Goal: Navigation & Orientation: Find specific page/section

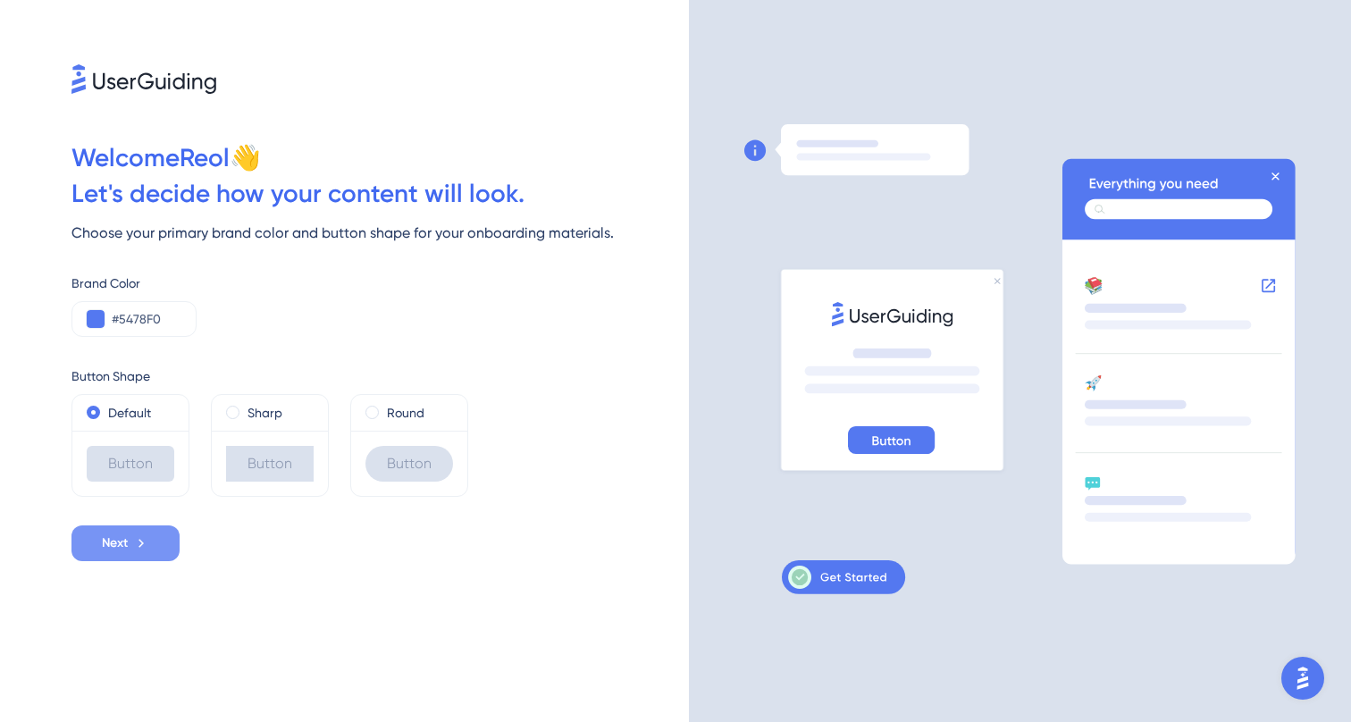
click at [147, 537] on icon at bounding box center [141, 543] width 16 height 16
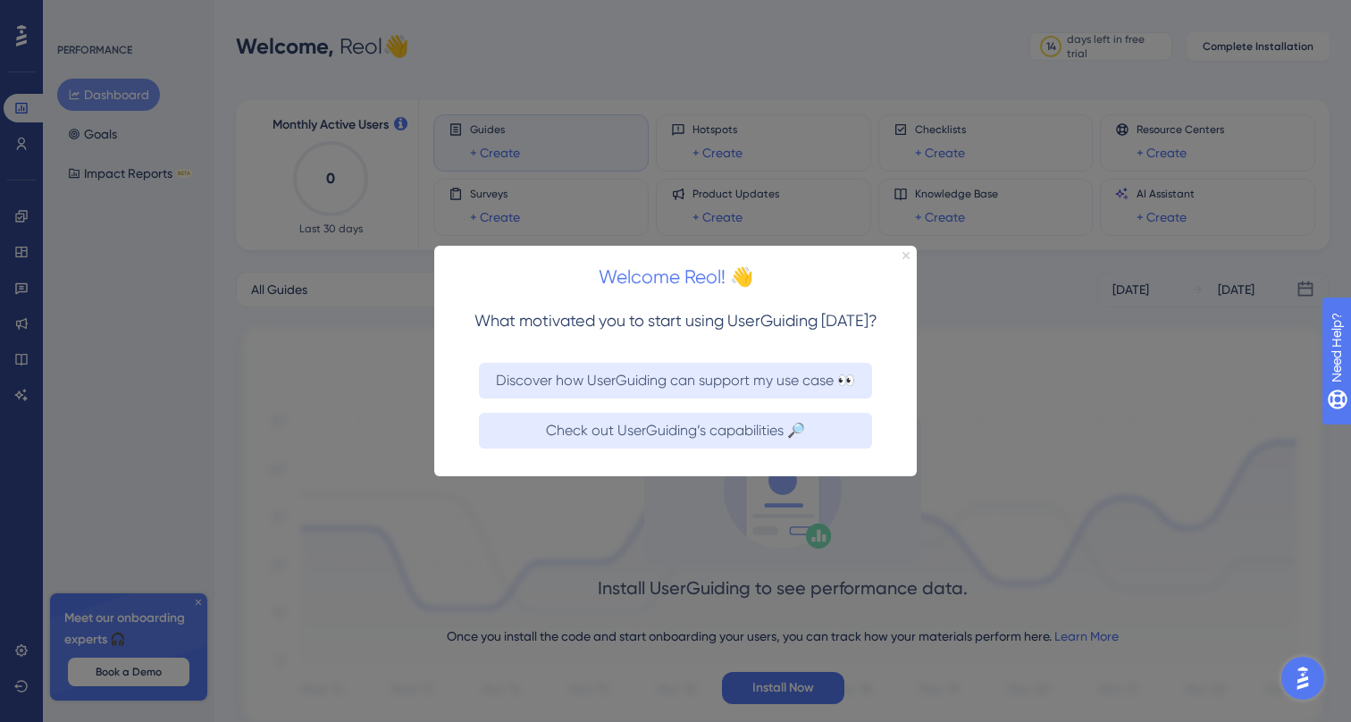
drag, startPoint x: 906, startPoint y: 255, endPoint x: 1340, endPoint y: 500, distance: 498.9
click at [906, 255] on icon "Close Preview" at bounding box center [905, 255] width 7 height 7
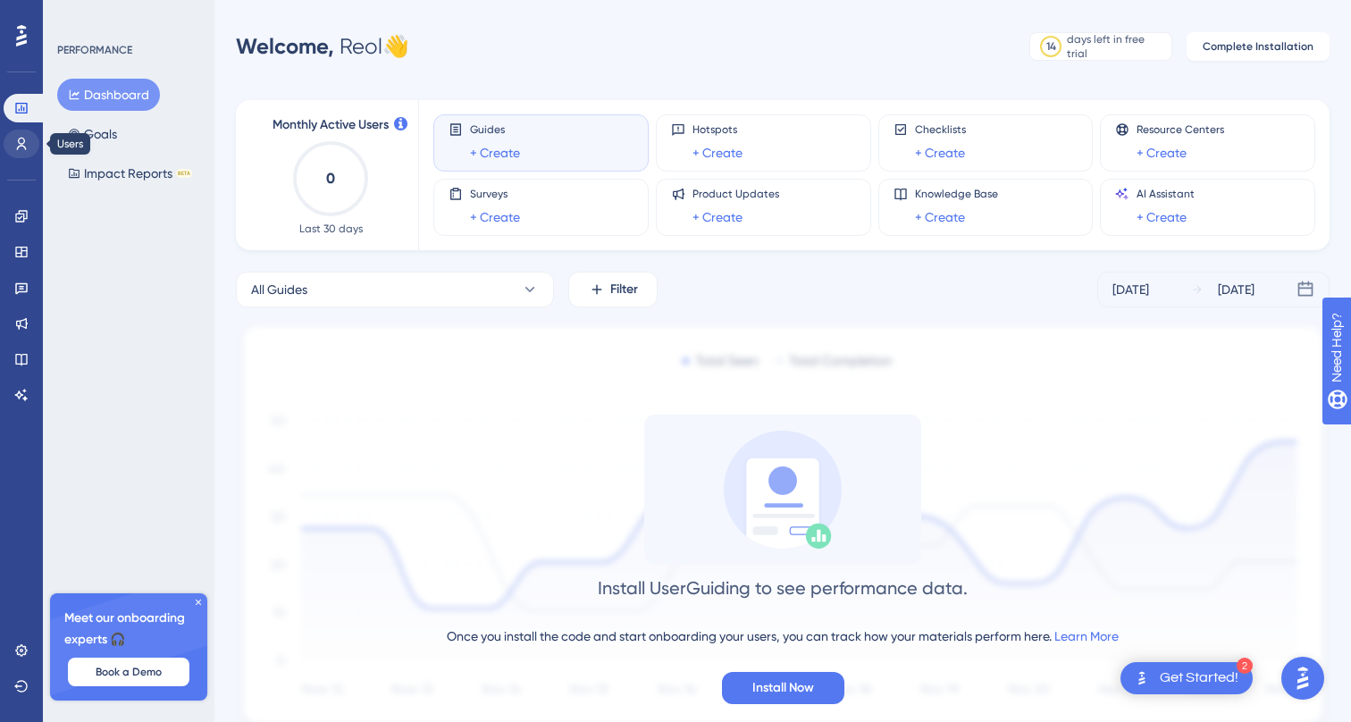
click at [27, 150] on icon at bounding box center [21, 144] width 14 height 14
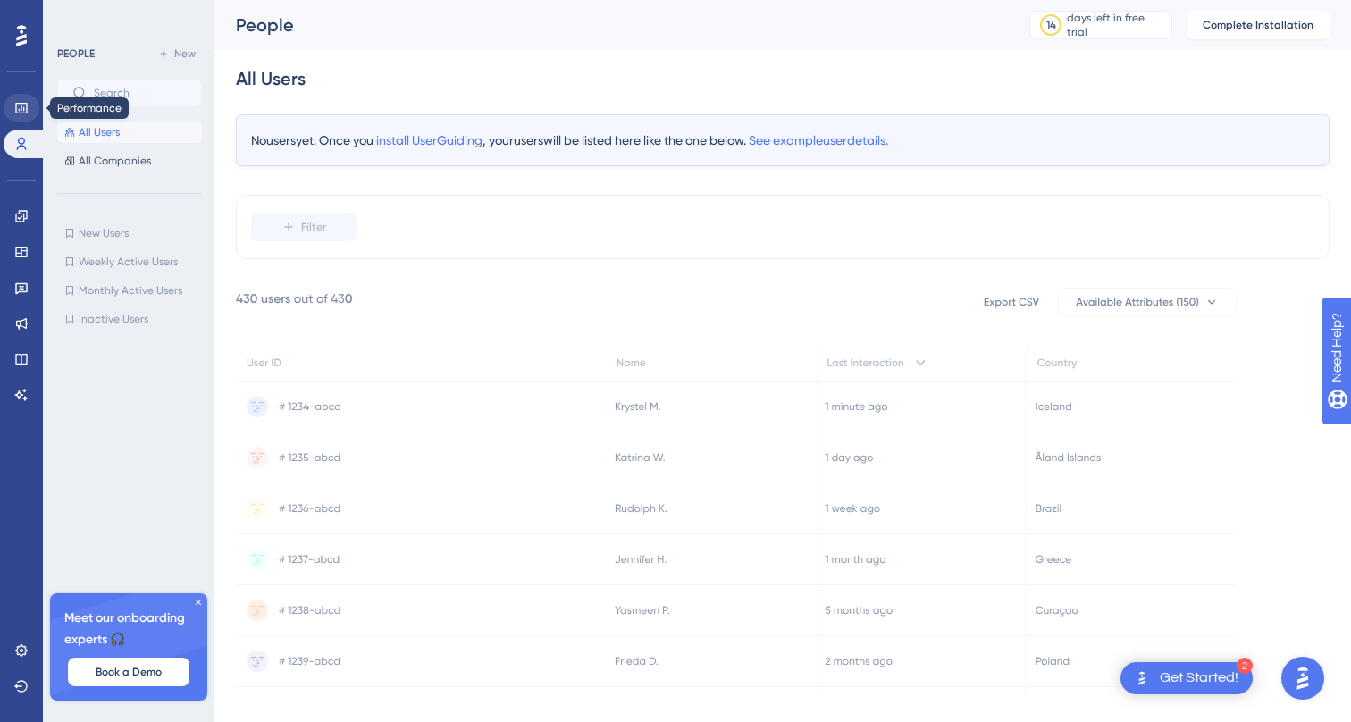
click at [21, 116] on link at bounding box center [22, 108] width 36 height 29
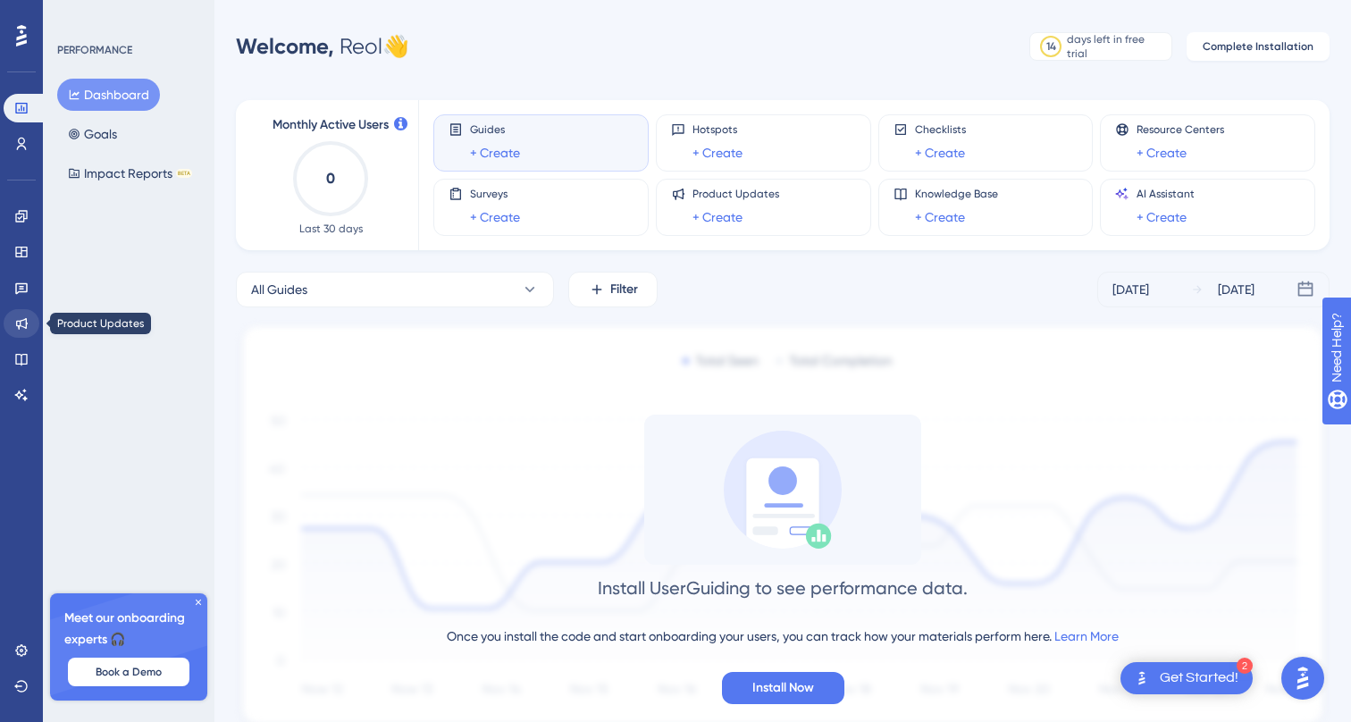
click at [23, 323] on icon at bounding box center [21, 323] width 14 height 14
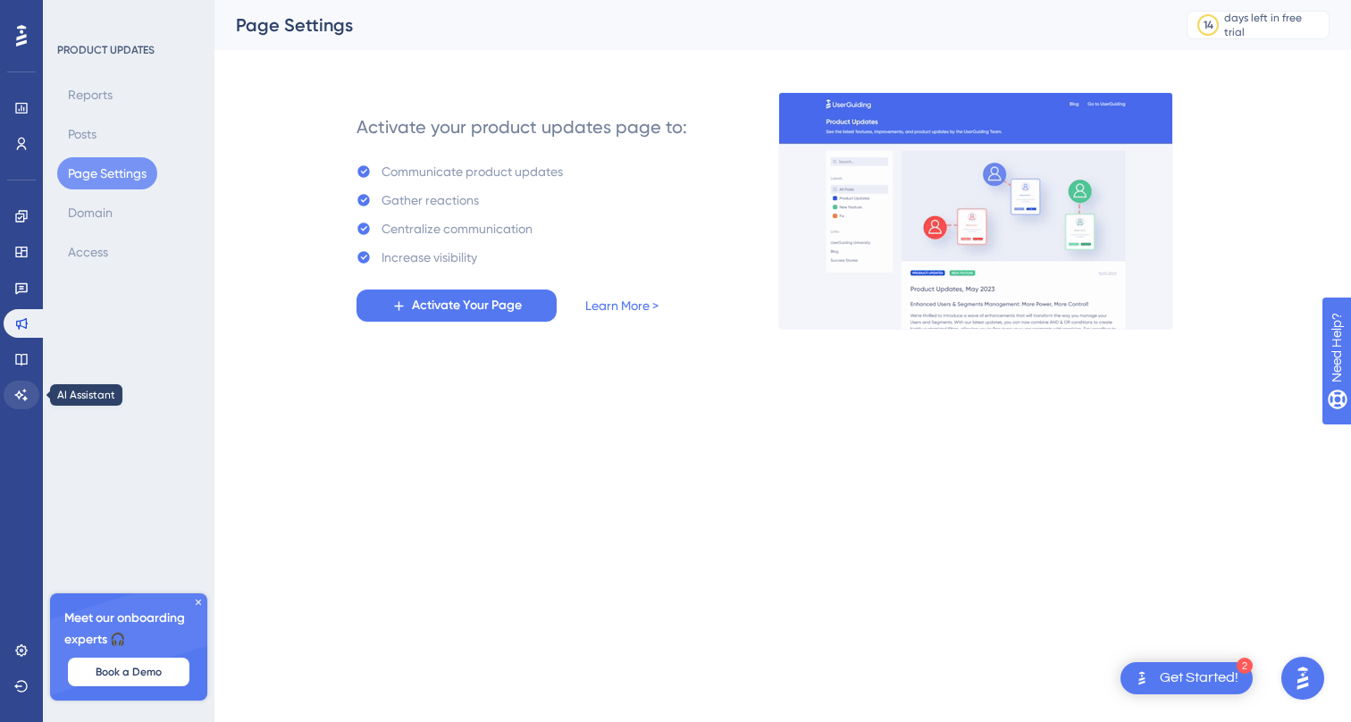
click at [19, 390] on icon at bounding box center [21, 395] width 14 height 14
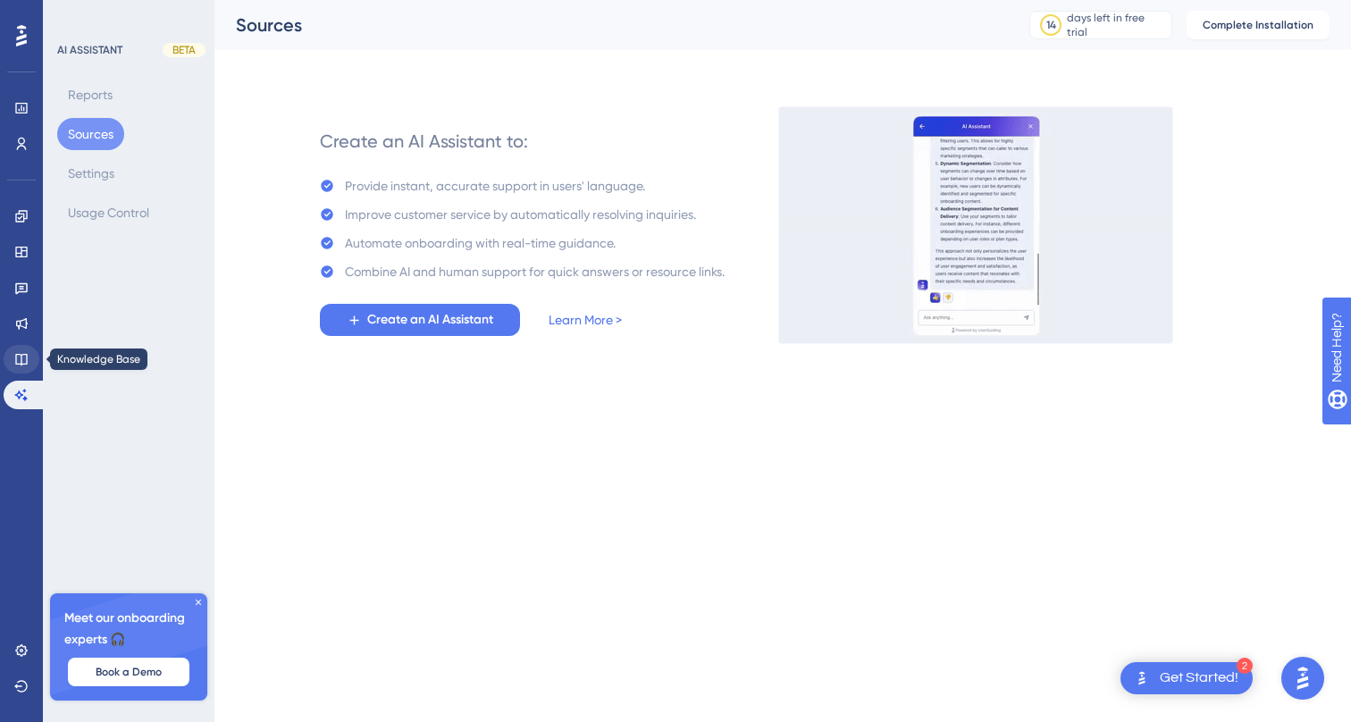
click at [30, 360] on link at bounding box center [22, 359] width 36 height 29
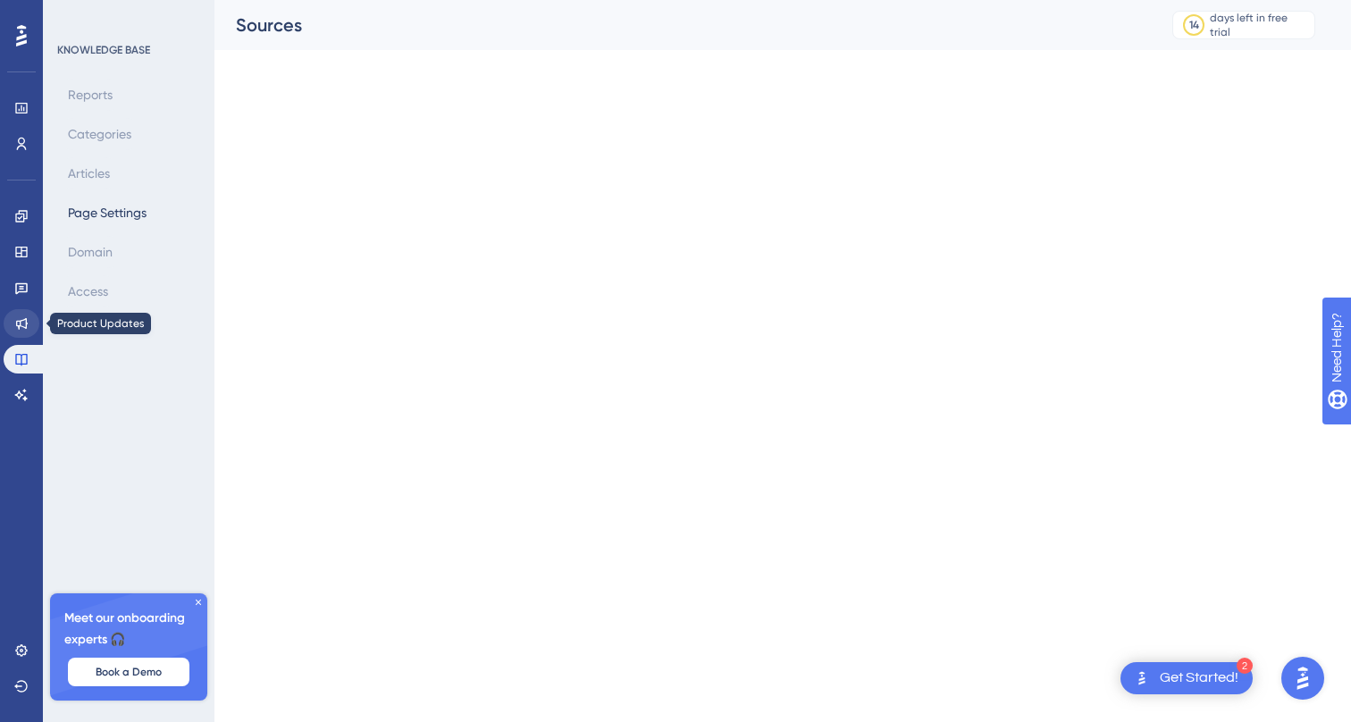
click at [30, 327] on link at bounding box center [22, 323] width 36 height 29
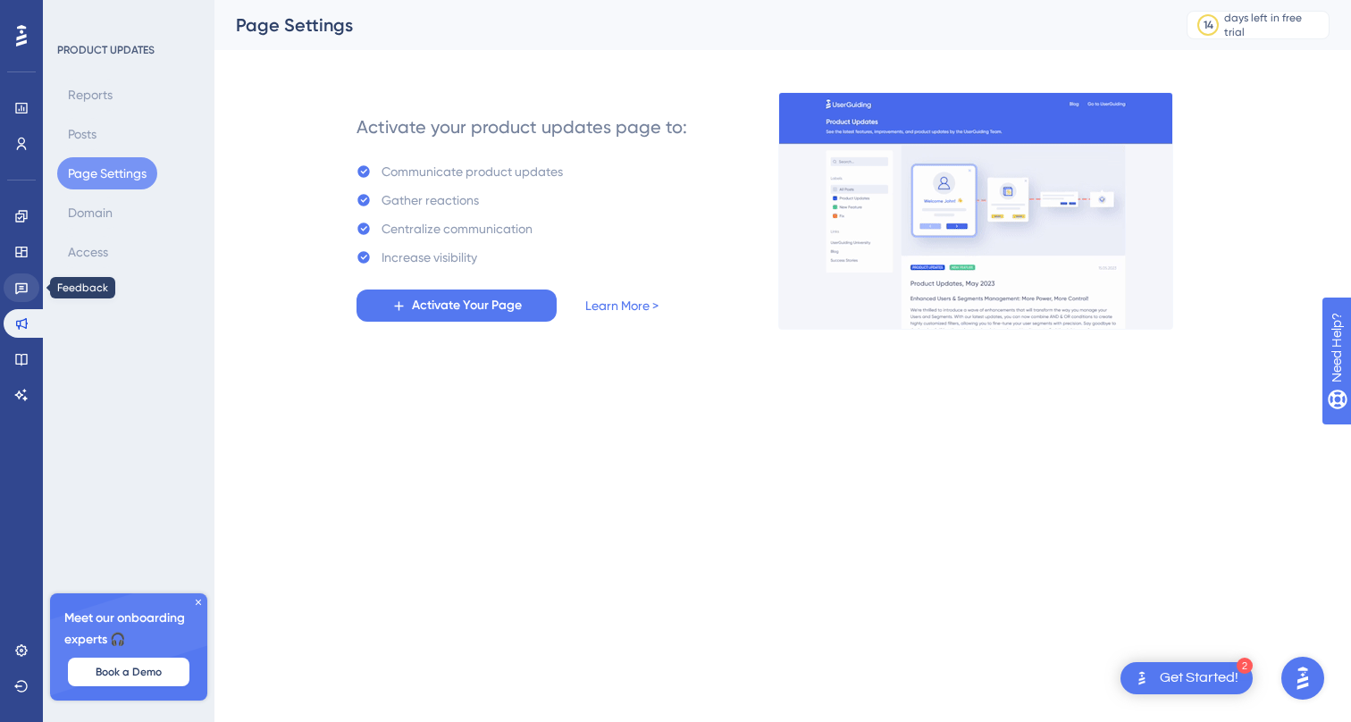
click at [25, 294] on icon at bounding box center [21, 288] width 14 height 14
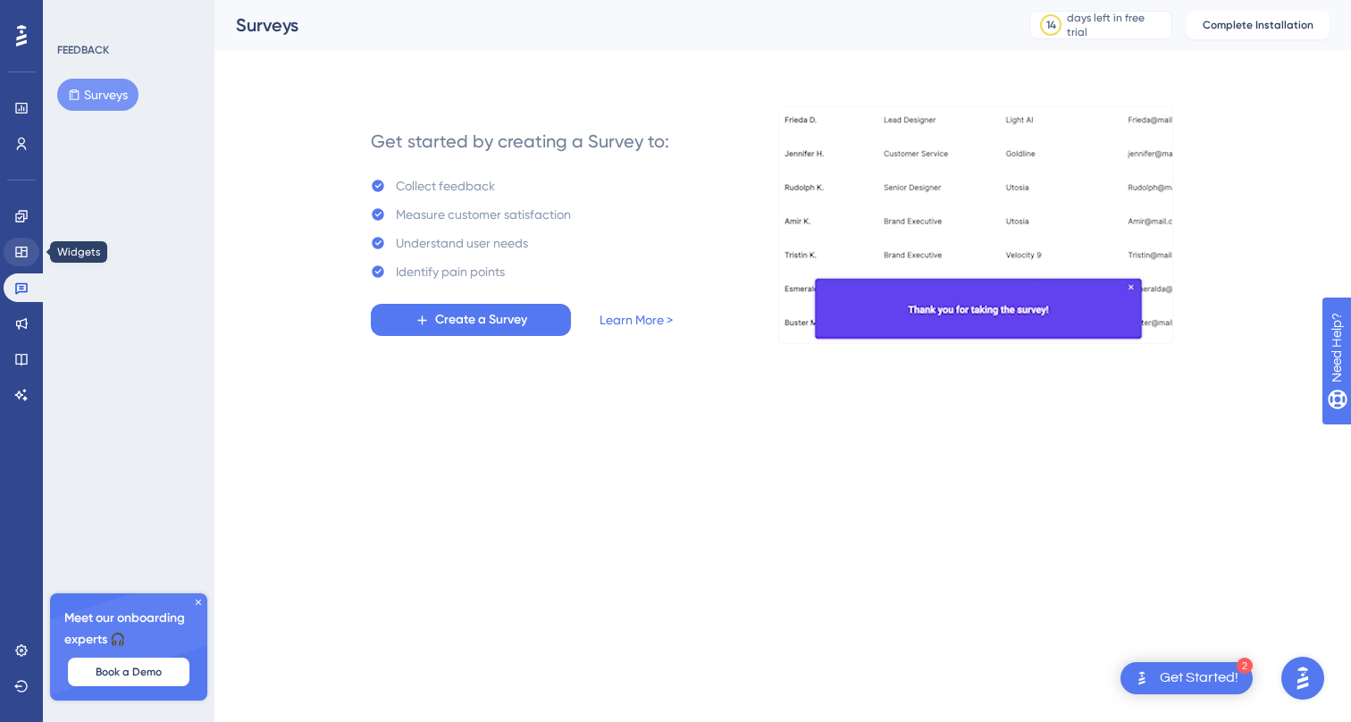
click at [27, 262] on link at bounding box center [22, 252] width 36 height 29
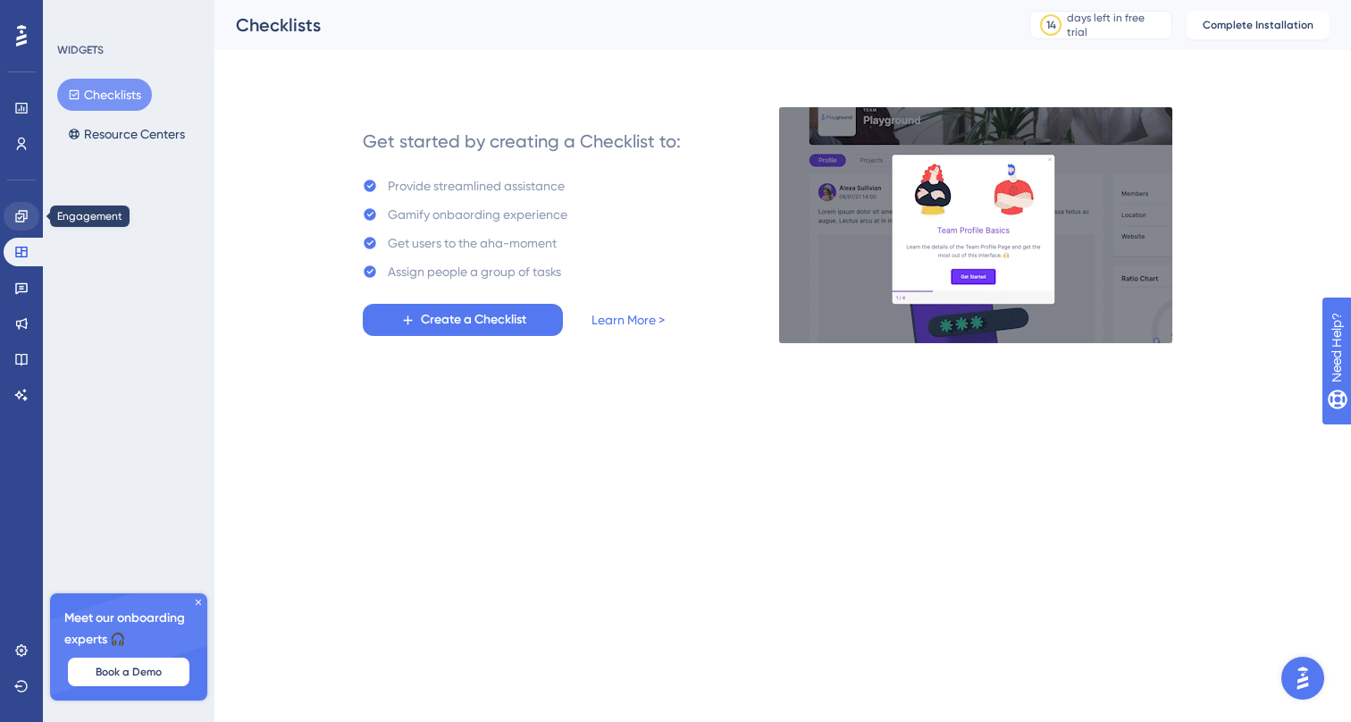
click at [20, 214] on icon at bounding box center [21, 216] width 12 height 12
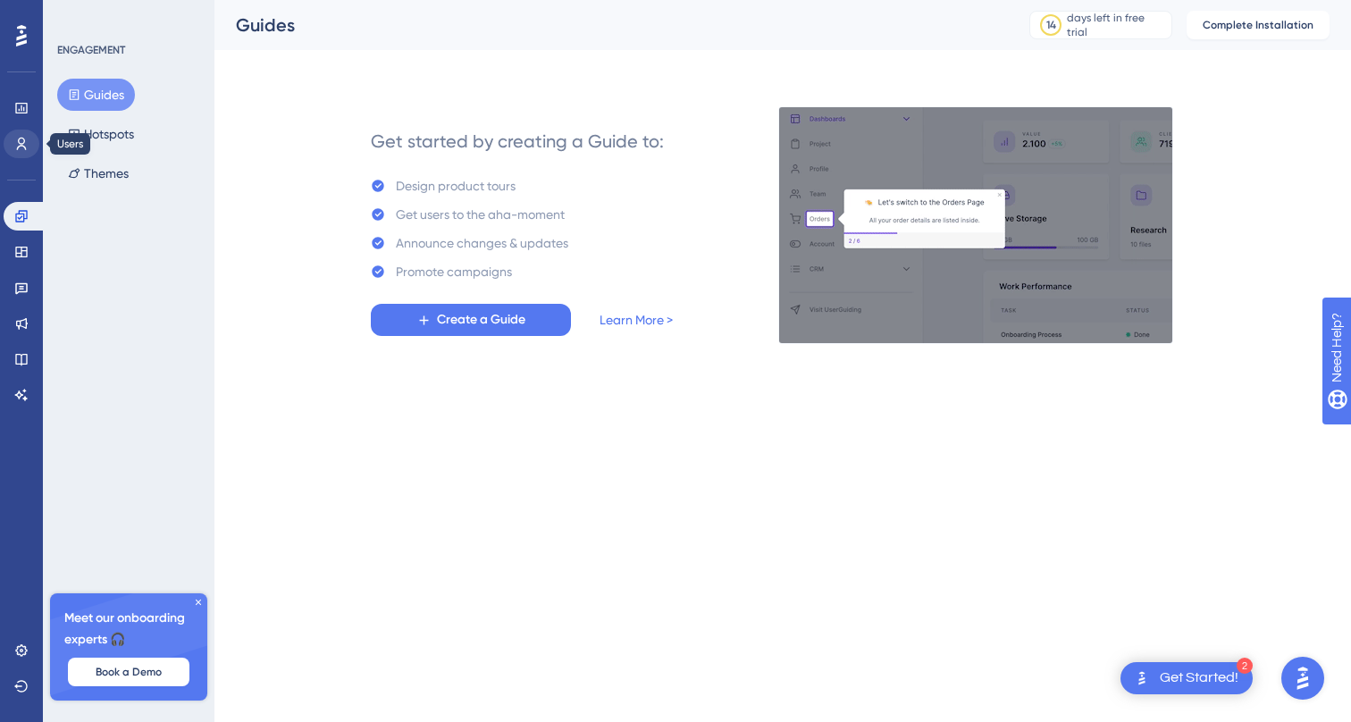
click at [18, 137] on icon at bounding box center [21, 144] width 14 height 14
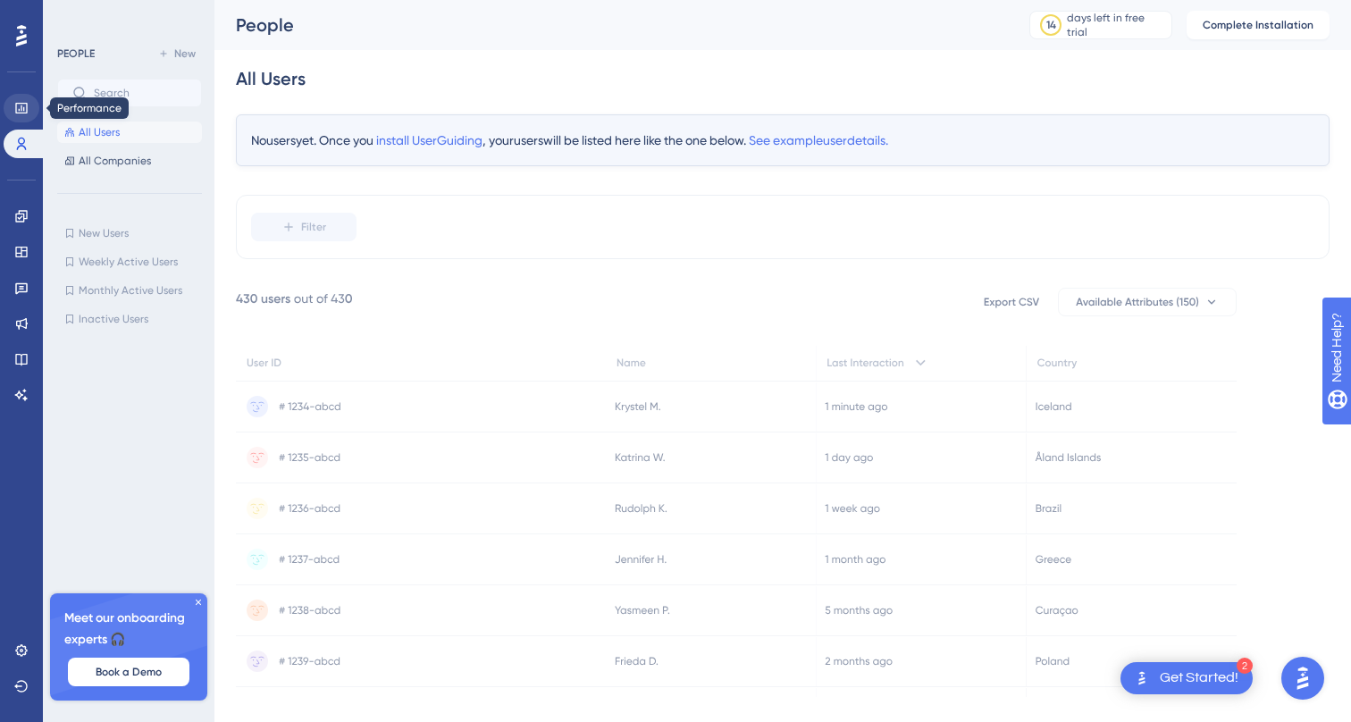
click at [17, 98] on link at bounding box center [22, 108] width 36 height 29
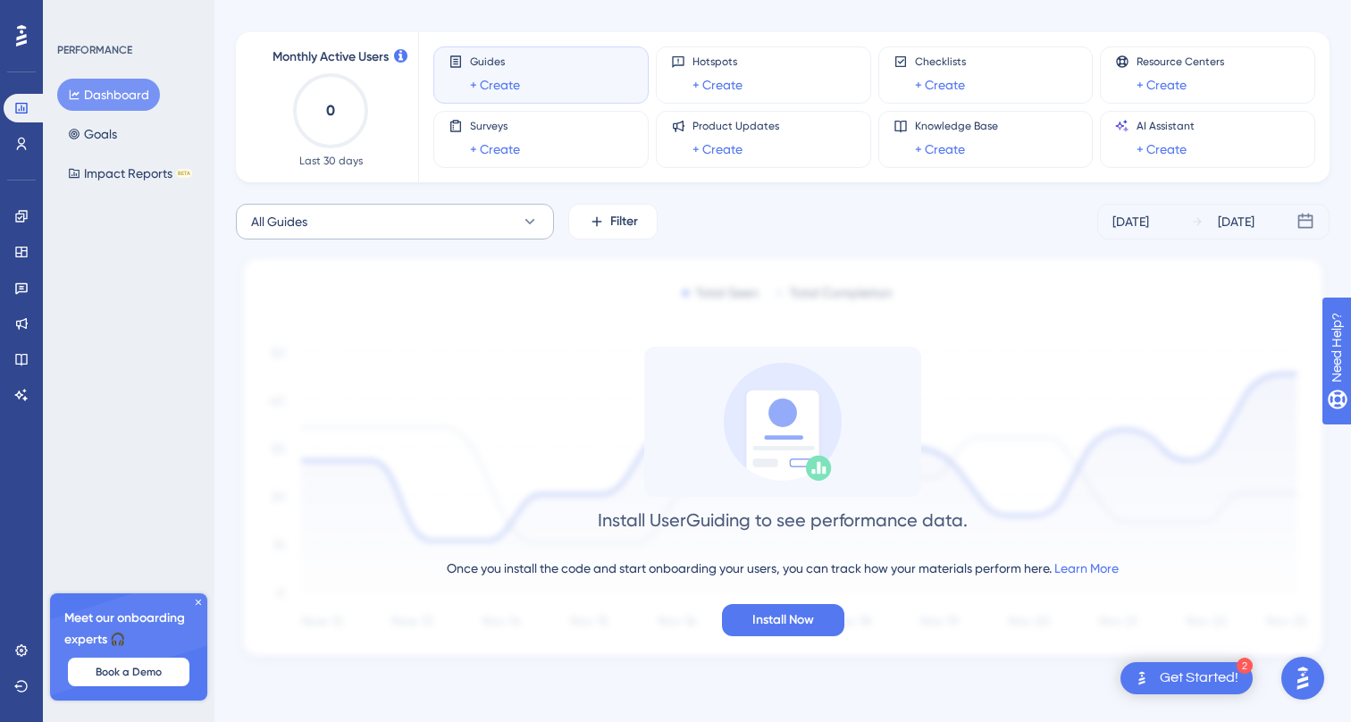
scroll to position [68, 0]
click at [336, 225] on button "All Guides" at bounding box center [395, 222] width 318 height 36
click at [163, 354] on div "PERFORMANCE Dashboard Goals Impact Reports BETA Meet our onboarding experts 🎧 B…" at bounding box center [129, 361] width 172 height 722
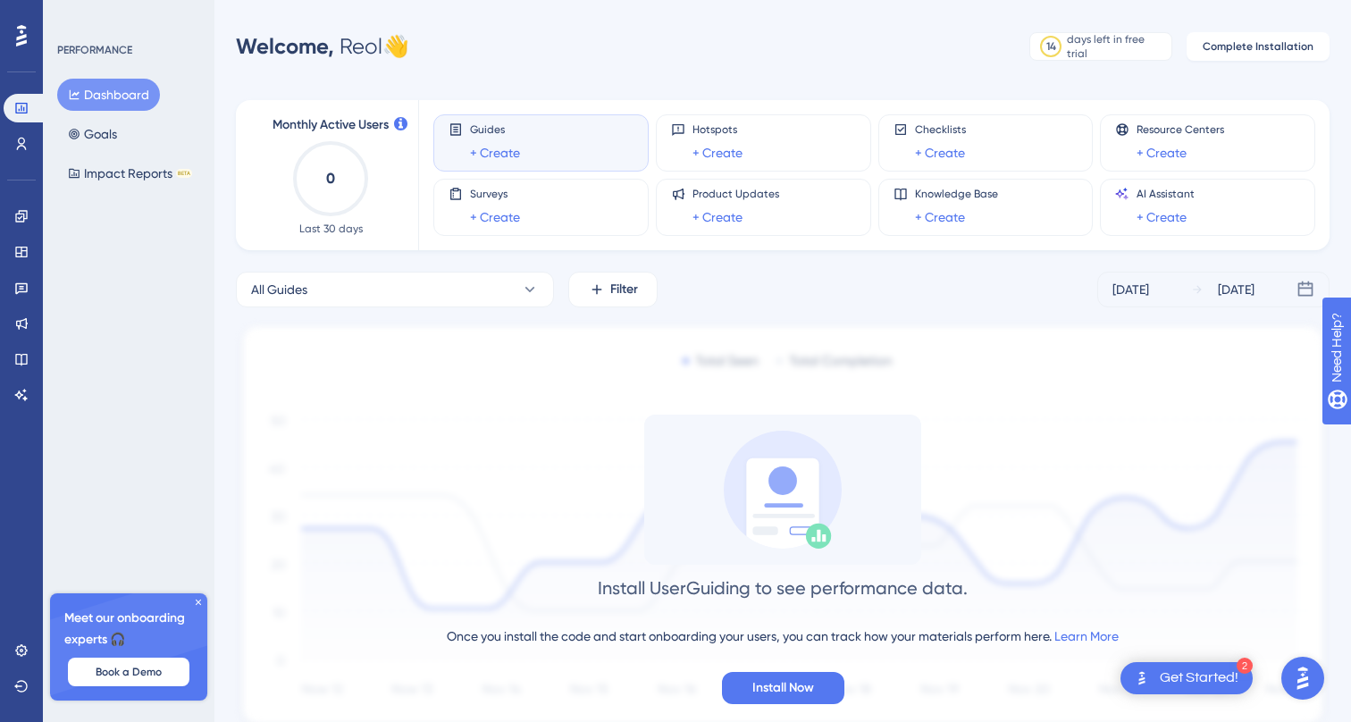
scroll to position [0, 0]
click at [22, 35] on icon at bounding box center [21, 35] width 11 height 21
